Goal: Task Accomplishment & Management: Use online tool/utility

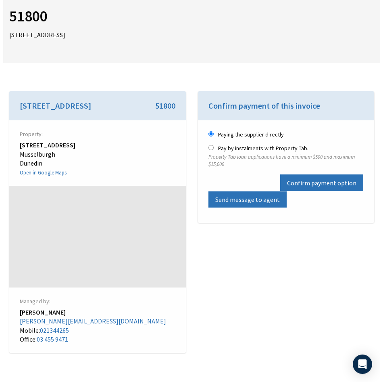
scroll to position [28, 0]
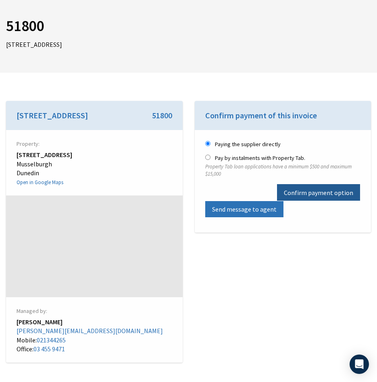
click at [300, 192] on button "Confirm payment option" at bounding box center [318, 192] width 83 height 16
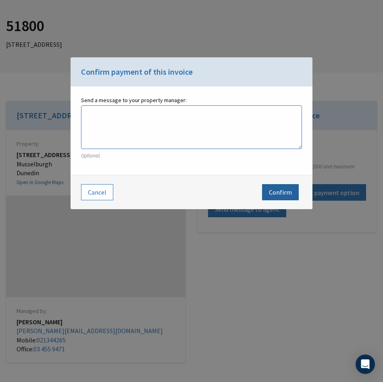
click at [278, 195] on button "Confirm" at bounding box center [280, 192] width 37 height 16
